Goal: Information Seeking & Learning: Learn about a topic

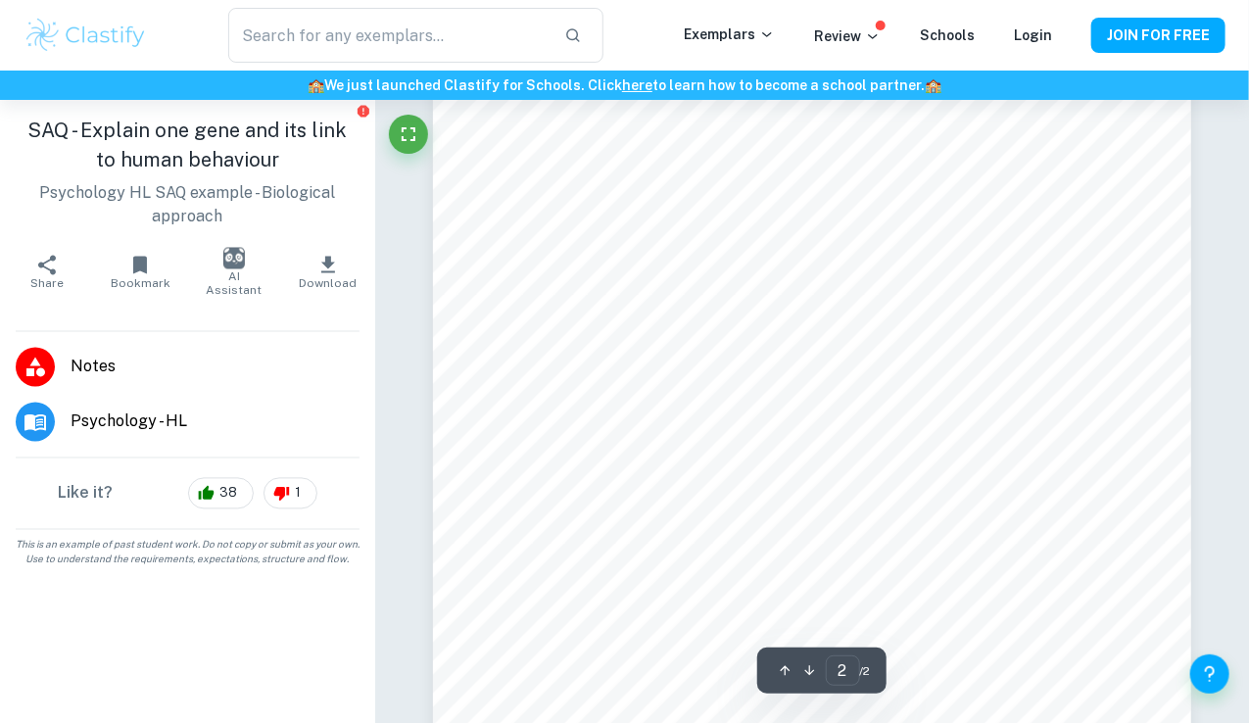
scroll to position [1264, 0]
type input "1"
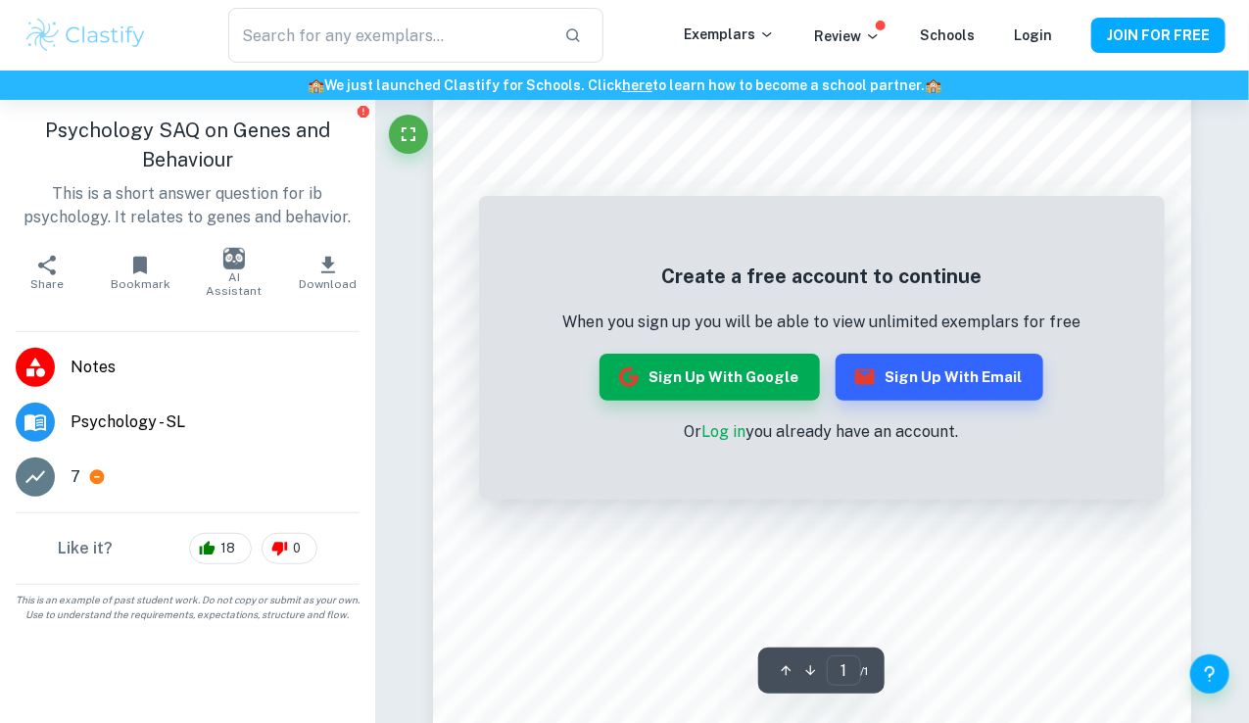
scroll to position [327, 0]
